Goal: Navigation & Orientation: Find specific page/section

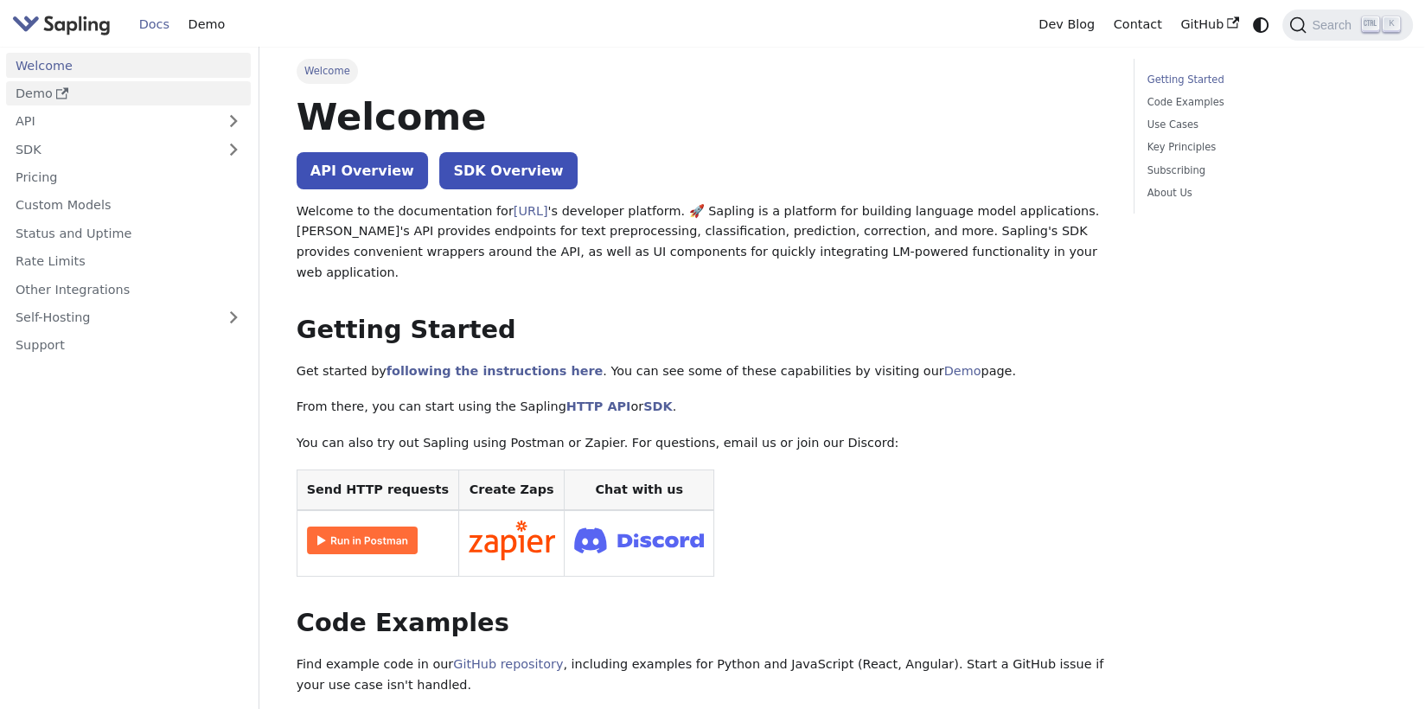
click at [87, 101] on link "Demo" at bounding box center [128, 93] width 245 height 25
